Goal: Information Seeking & Learning: Learn about a topic

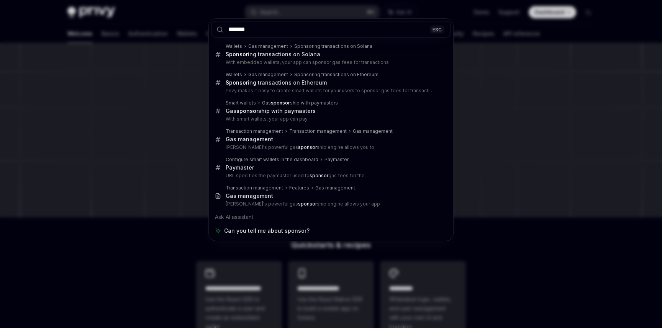
type input "*******"
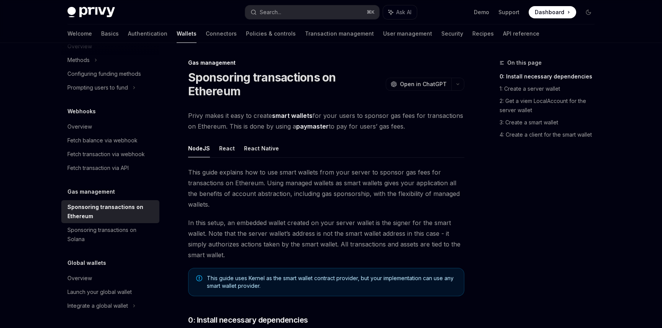
click at [315, 128] on link "paymaster" at bounding box center [312, 127] width 33 height 8
click at [256, 151] on button "React Native" at bounding box center [261, 148] width 35 height 18
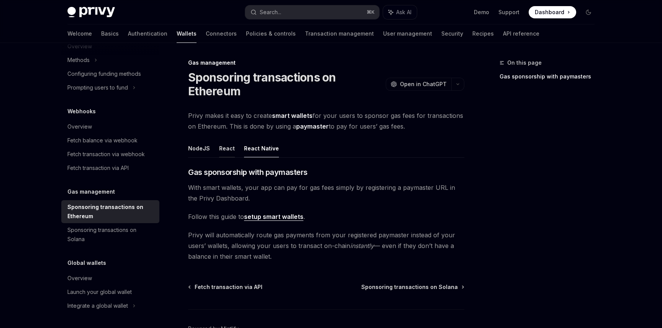
click at [225, 150] on button "React" at bounding box center [227, 148] width 16 height 18
click at [190, 149] on button "NodeJS" at bounding box center [199, 148] width 22 height 18
type textarea "*"
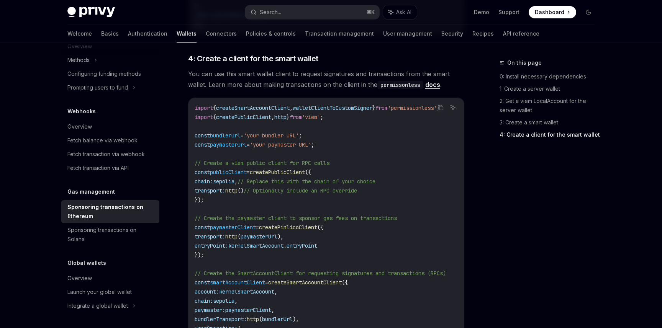
scroll to position [873, 0]
